Goal: Check status: Check status

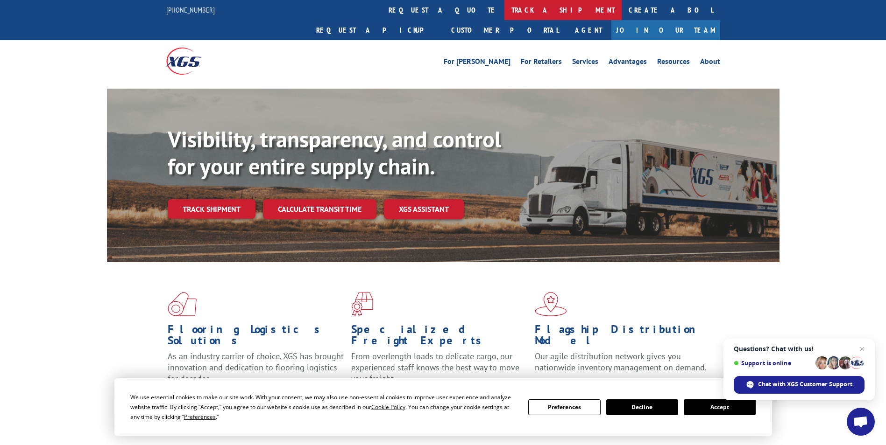
click at [504, 9] on link "track a shipment" at bounding box center [562, 10] width 117 height 20
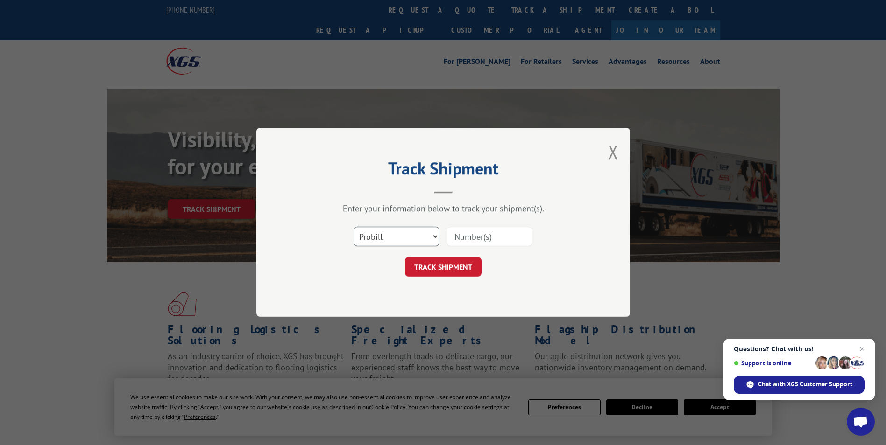
click at [383, 236] on select "Select category... Probill BOL PO" at bounding box center [396, 237] width 86 height 20
click at [353, 227] on select "Select category... Probill BOL PO" at bounding box center [396, 237] width 86 height 20
click at [423, 267] on button "TRACK SHIPMENT" at bounding box center [443, 268] width 77 height 20
click at [456, 234] on input at bounding box center [489, 237] width 86 height 20
type input "176223061"
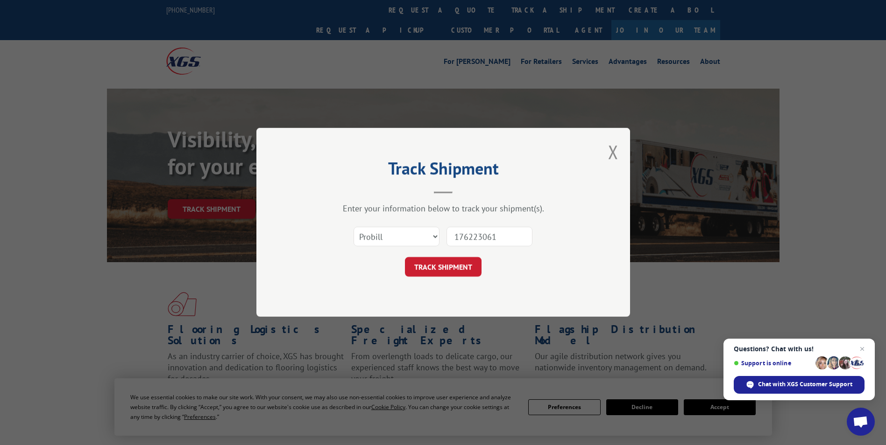
click at [464, 270] on button "TRACK SHIPMENT" at bounding box center [443, 268] width 77 height 20
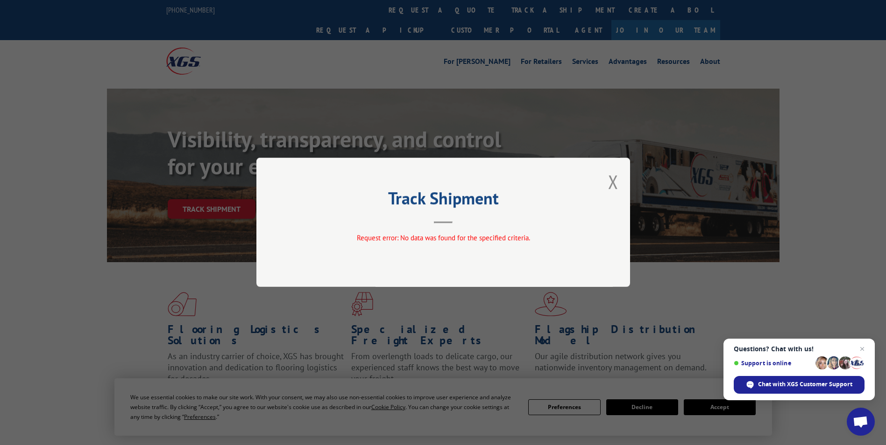
click at [430, 240] on span "Request error: No data was found for the specified criteria." at bounding box center [442, 238] width 173 height 9
click at [612, 178] on button "Close modal" at bounding box center [613, 181] width 10 height 25
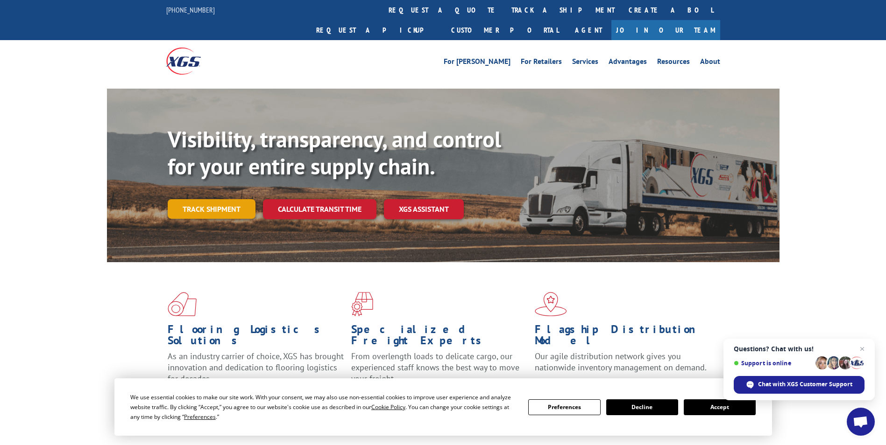
click at [225, 199] on link "Track shipment" at bounding box center [212, 209] width 88 height 20
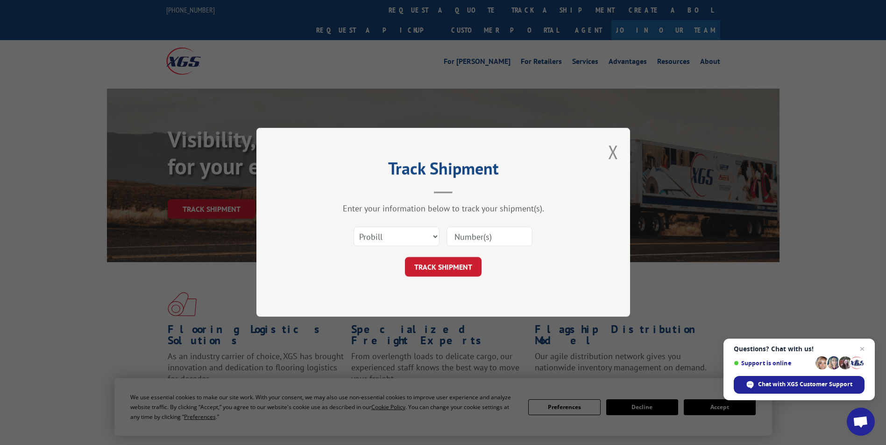
click at [458, 237] on input at bounding box center [489, 237] width 86 height 20
type input "17623061"
click button "TRACK SHIPMENT" at bounding box center [443, 268] width 77 height 20
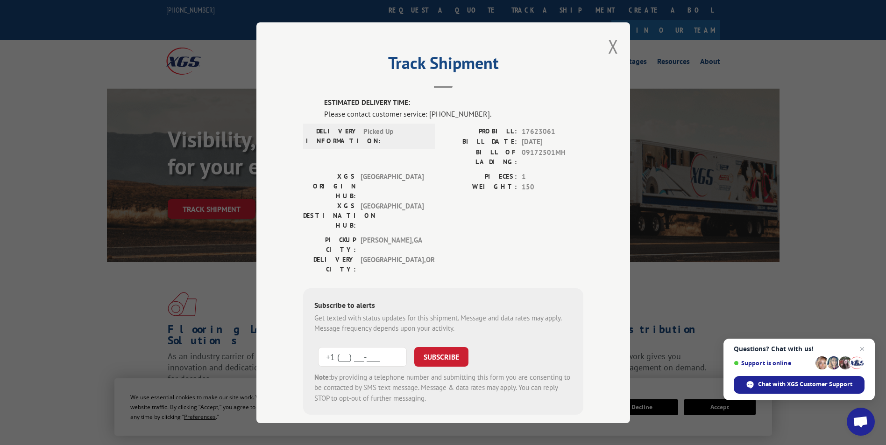
drag, startPoint x: 331, startPoint y: 303, endPoint x: 369, endPoint y: 296, distance: 38.8
click at [338, 347] on input "+1 (___) ___-____" at bounding box center [362, 357] width 89 height 20
type input "[PHONE_NUMBER]"
click at [414, 347] on button "SUBSCRIBE" at bounding box center [441, 357] width 54 height 20
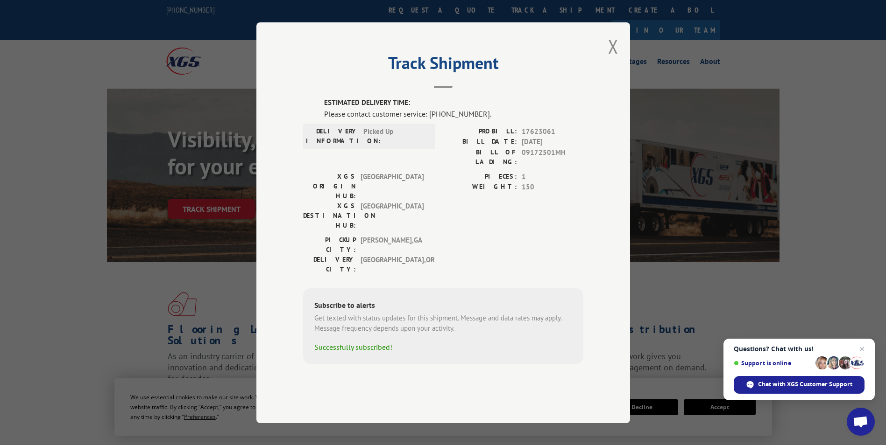
click at [861, 349] on span "Close chat" at bounding box center [861, 349] width 11 height 11
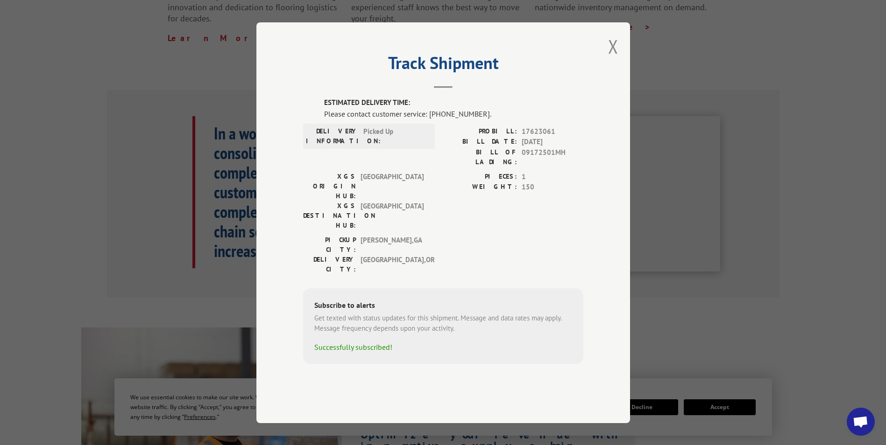
scroll to position [373, 0]
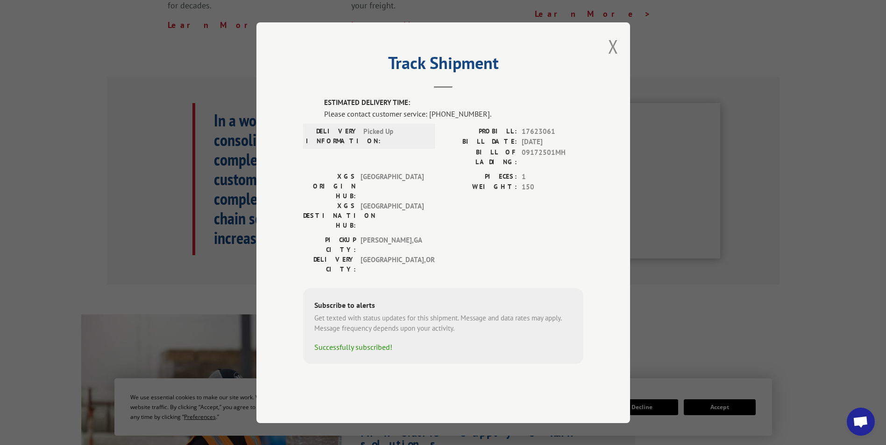
click at [723, 407] on div "Track Shipment ESTIMATED DELIVERY TIME: Please contact customer service: [PHONE…" at bounding box center [443, 222] width 886 height 445
click at [712, 406] on div "Track Shipment ESTIMATED DELIVERY TIME: Please contact customer service: [PHONE…" at bounding box center [443, 222] width 886 height 445
click at [613, 59] on button "Close modal" at bounding box center [613, 46] width 10 height 25
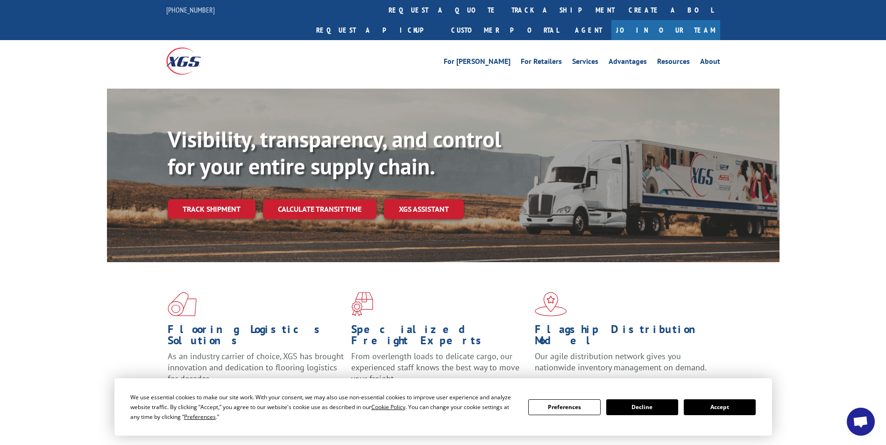
click at [716, 408] on button "Accept" at bounding box center [719, 408] width 72 height 16
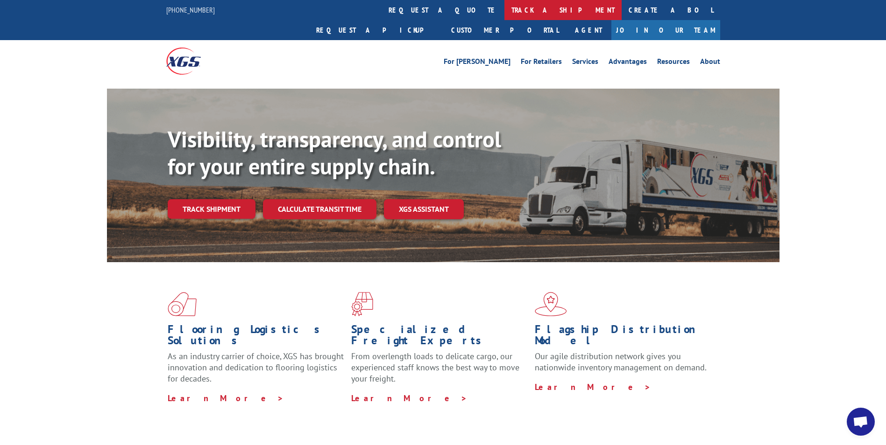
click at [504, 10] on link "track a shipment" at bounding box center [562, 10] width 117 height 20
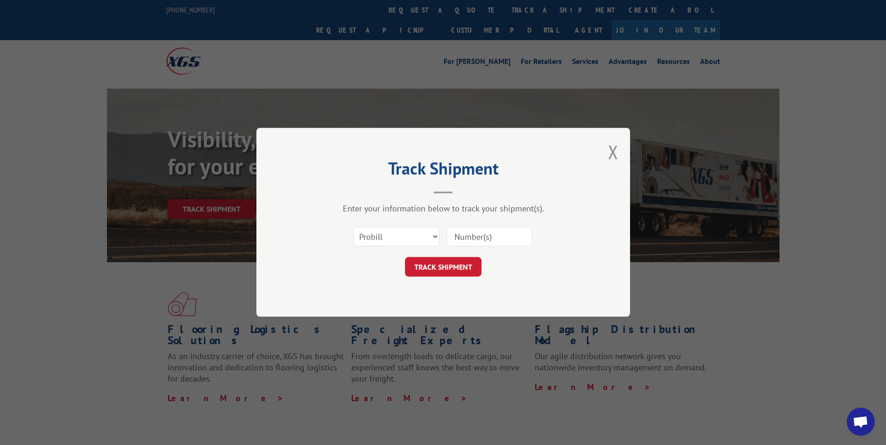
click at [458, 238] on input at bounding box center [489, 237] width 86 height 20
type input "17623061"
click at [449, 269] on button "TRACK SHIPMENT" at bounding box center [443, 268] width 77 height 20
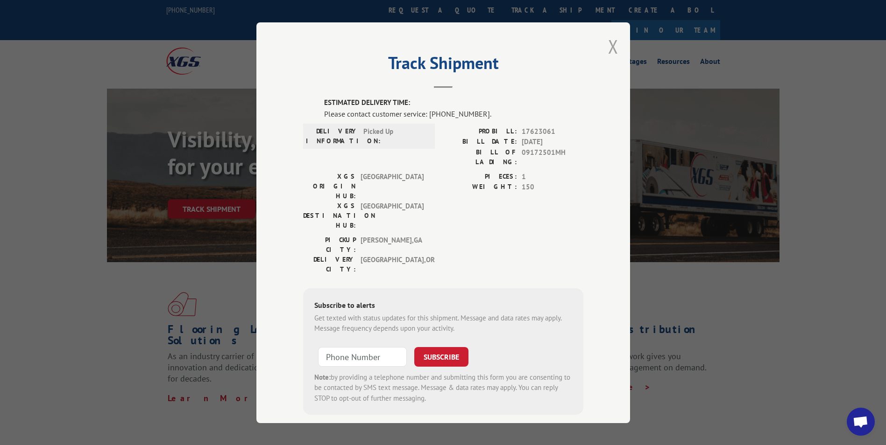
click at [610, 47] on button "Close modal" at bounding box center [613, 46] width 10 height 25
